Goal: Transaction & Acquisition: Book appointment/travel/reservation

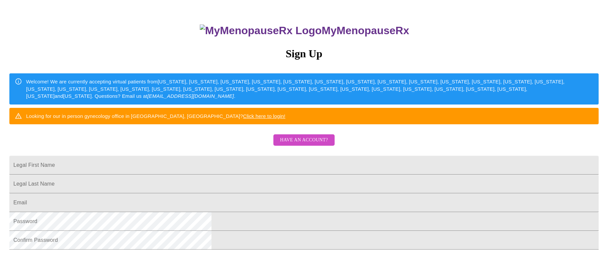
click at [304, 144] on span "Have an account?" at bounding box center [304, 140] width 48 height 8
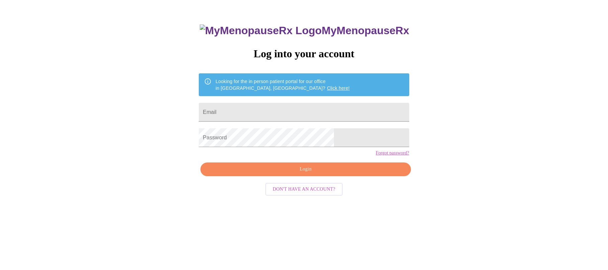
scroll to position [7, 0]
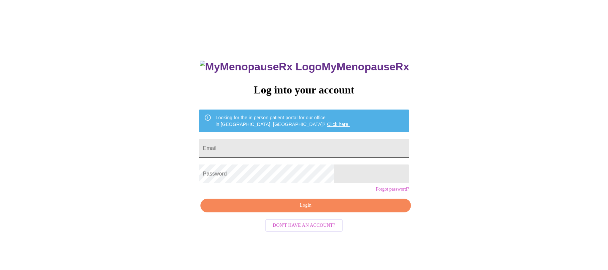
click at [284, 147] on input "Email" at bounding box center [304, 148] width 210 height 19
type input "[EMAIL_ADDRESS][DOMAIN_NAME]"
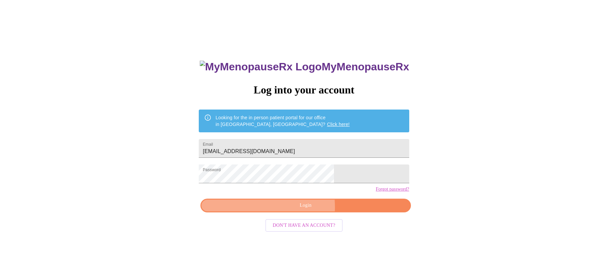
click at [286, 210] on span "Login" at bounding box center [305, 205] width 195 height 8
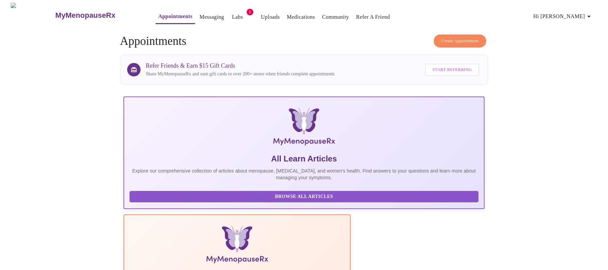
scroll to position [0, 0]
click at [464, 37] on span "Create Appointment" at bounding box center [461, 41] width 38 height 8
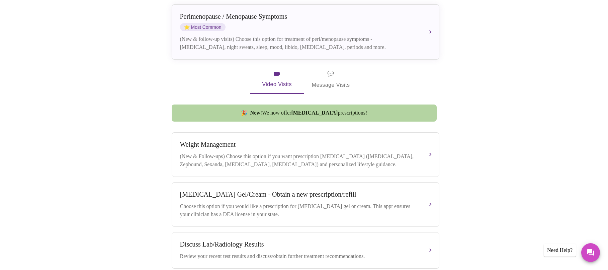
scroll to position [231, 0]
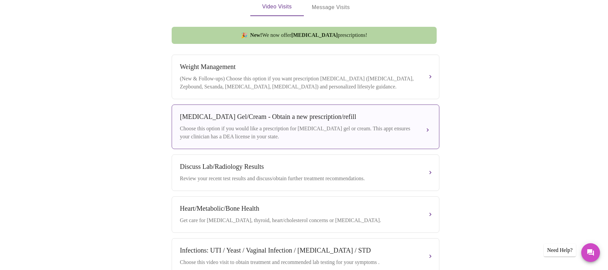
click at [428, 125] on button "[MEDICAL_DATA] Gel/Cream - Obtain a new prescription/refill Choose this option …" at bounding box center [306, 126] width 268 height 45
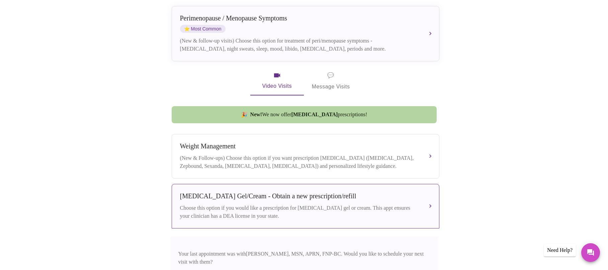
scroll to position [122, 0]
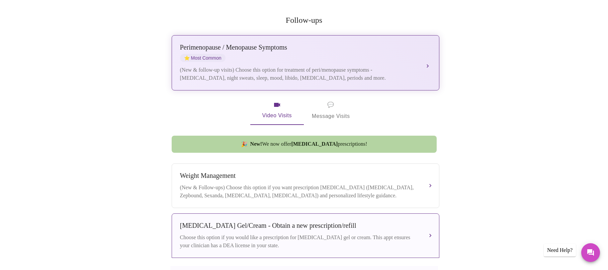
click at [415, 67] on div "(New & follow-up visits) Choose this option for treatment of peri/menopause sym…" at bounding box center [299, 74] width 238 height 16
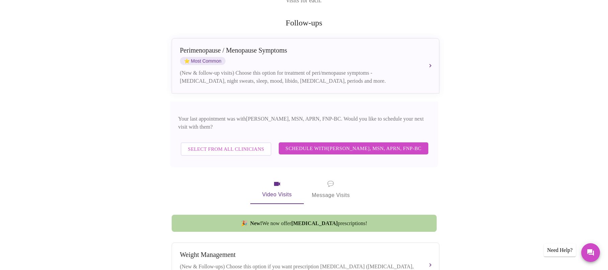
scroll to position [120, 0]
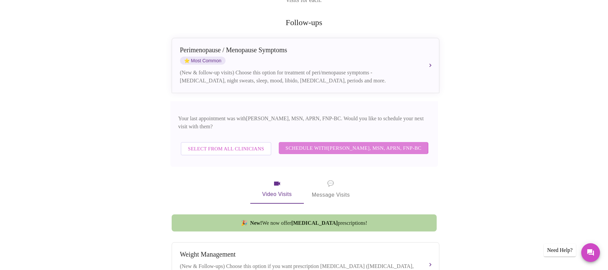
click at [313, 144] on span "Schedule with [PERSON_NAME], MSN, APRN, FNP-BC" at bounding box center [354, 148] width 136 height 9
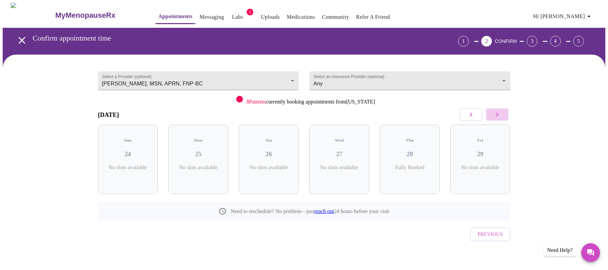
click at [494, 116] on icon "button" at bounding box center [498, 115] width 8 height 8
click at [475, 116] on button "button" at bounding box center [471, 114] width 23 height 13
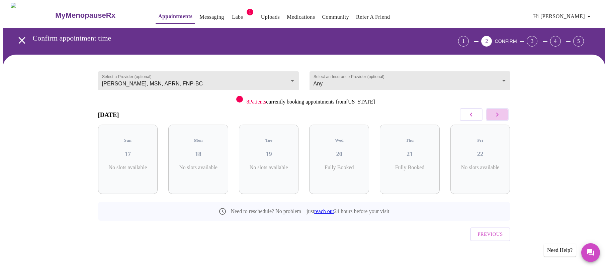
click at [497, 116] on icon "button" at bounding box center [497, 115] width 2 height 4
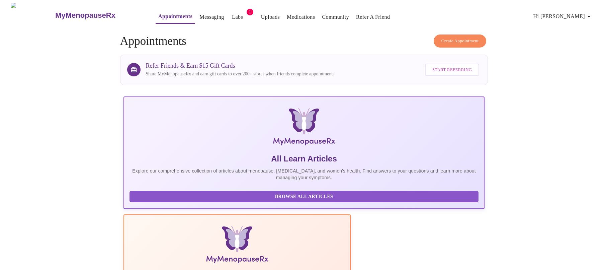
click at [446, 41] on span "Create Appointment" at bounding box center [461, 41] width 38 height 8
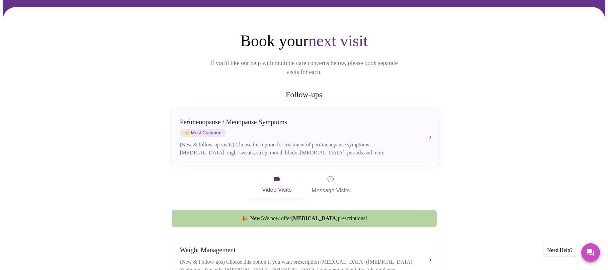
scroll to position [64, 0]
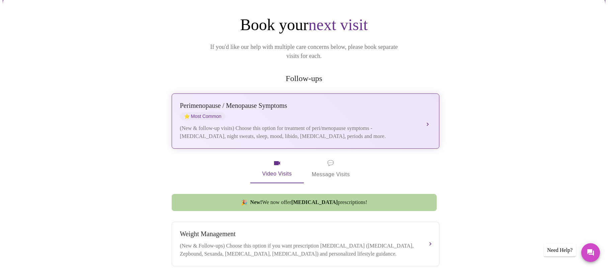
click at [430, 111] on button "[MEDICAL_DATA] / Menopause Symptoms ⭐ Most Common (New & follow-up visits) Choo…" at bounding box center [306, 120] width 268 height 55
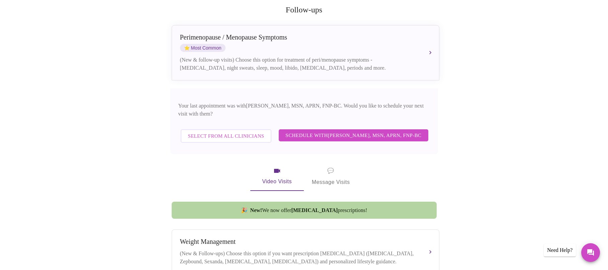
scroll to position [138, 0]
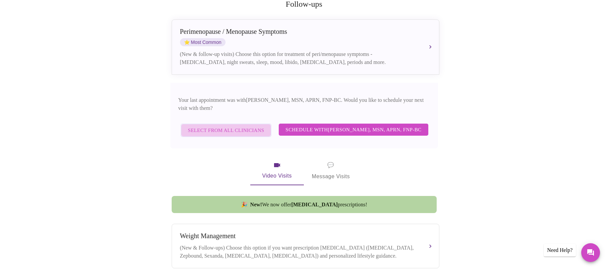
click at [249, 126] on span "Select from All Clinicians" at bounding box center [226, 130] width 76 height 9
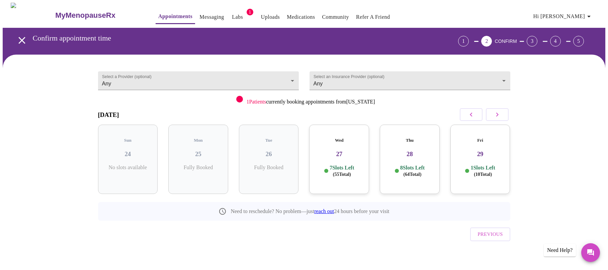
click at [456, 164] on div "1 Slots Left ( 10 Total)" at bounding box center [480, 170] width 49 height 13
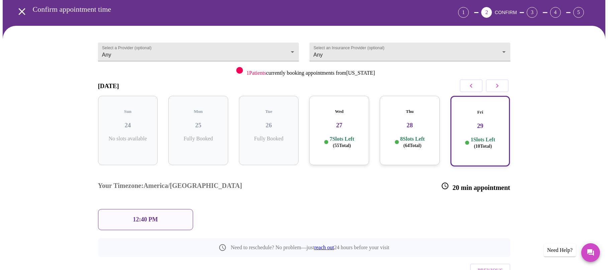
scroll to position [38, 0]
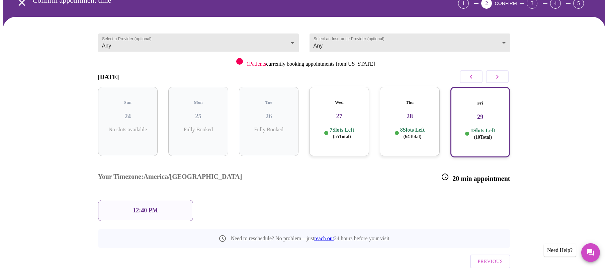
click at [348, 134] on span "( 55 Total)" at bounding box center [342, 136] width 18 height 5
